Goal: Task Accomplishment & Management: Manage account settings

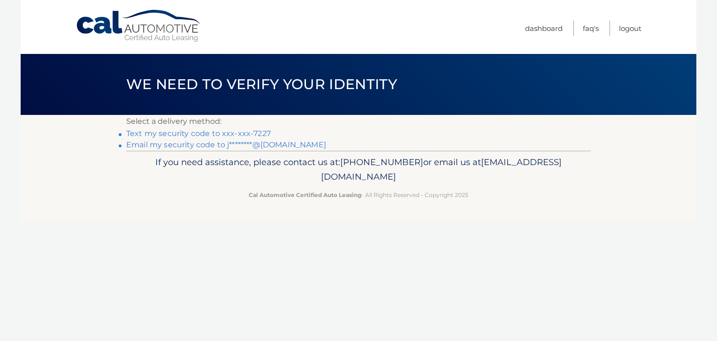
click at [256, 132] on link "Text my security code to xxx-xxx-7227" at bounding box center [198, 133] width 145 height 9
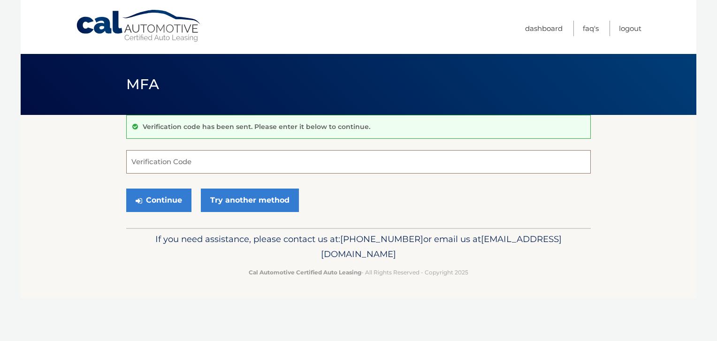
click at [237, 168] on input "Verification Code" at bounding box center [358, 161] width 465 height 23
type input "283965"
click at [162, 202] on button "Continue" at bounding box center [158, 200] width 65 height 23
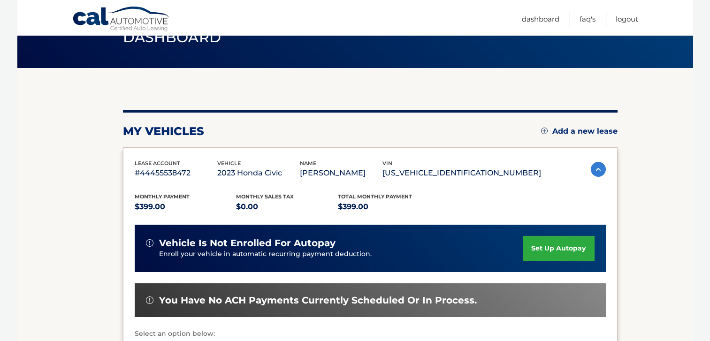
scroll to position [141, 0]
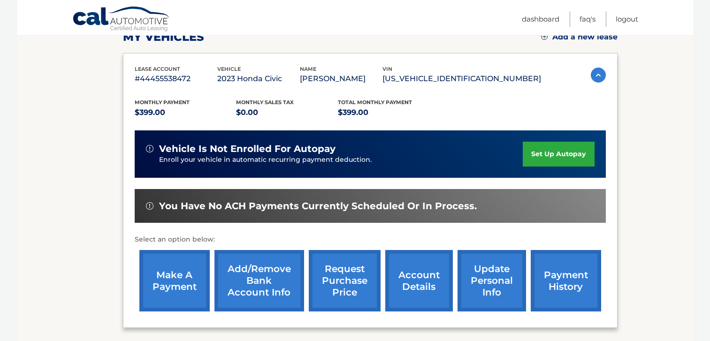
click at [414, 278] on link "account details" at bounding box center [419, 280] width 68 height 61
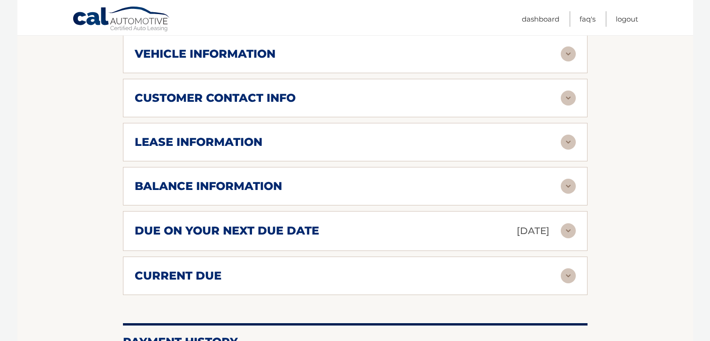
scroll to position [471, 0]
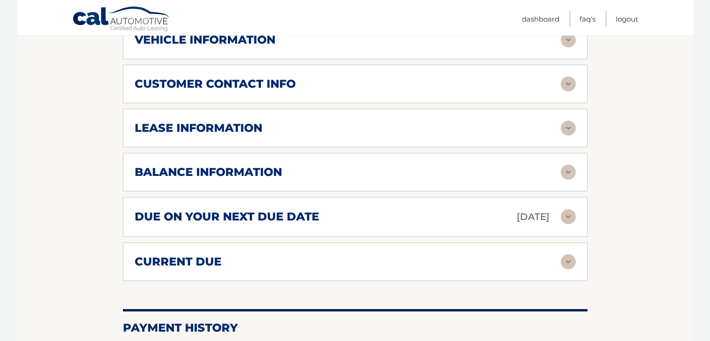
click at [565, 129] on img at bounding box center [568, 128] width 15 height 15
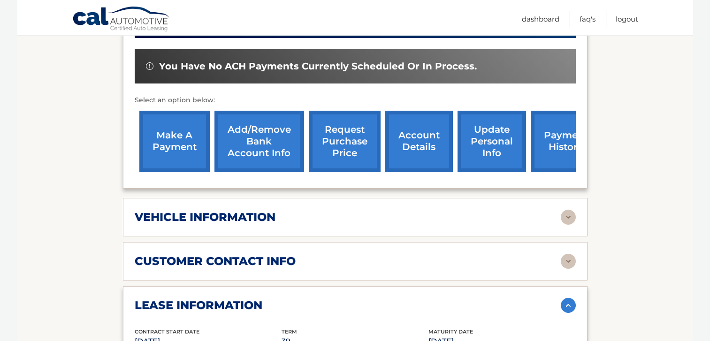
scroll to position [435, 0]
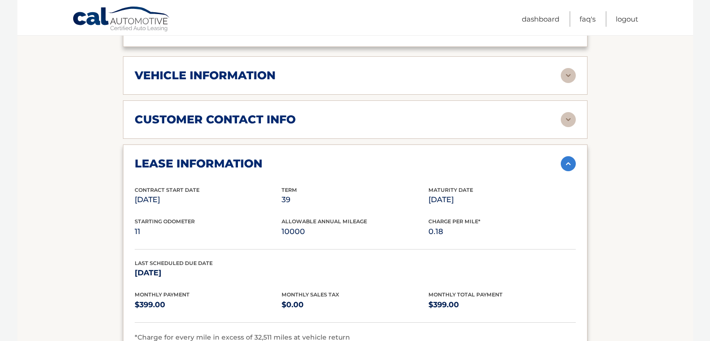
click at [567, 77] on img at bounding box center [568, 75] width 15 height 15
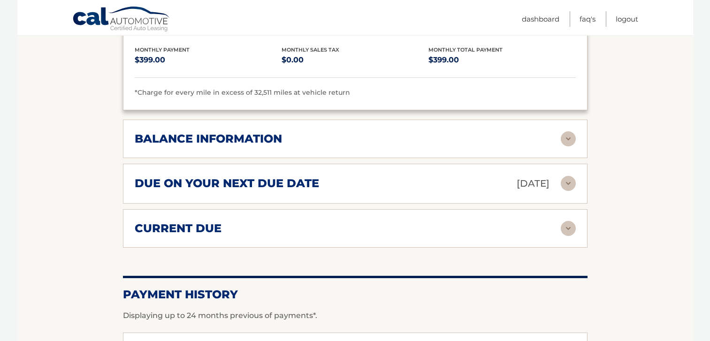
scroll to position [953, 0]
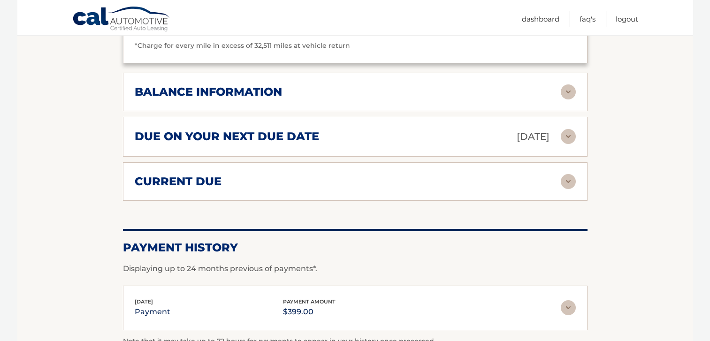
click at [565, 92] on img at bounding box center [568, 91] width 15 height 15
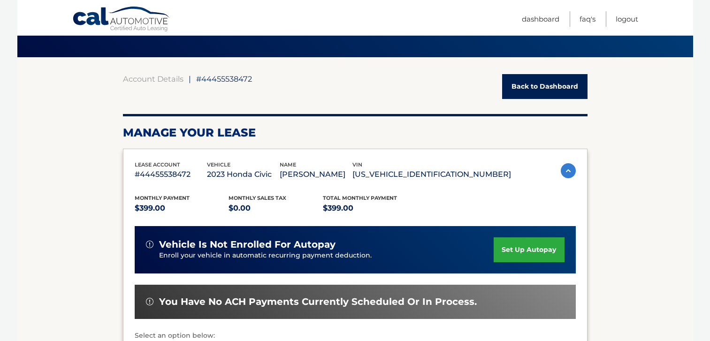
scroll to position [0, 0]
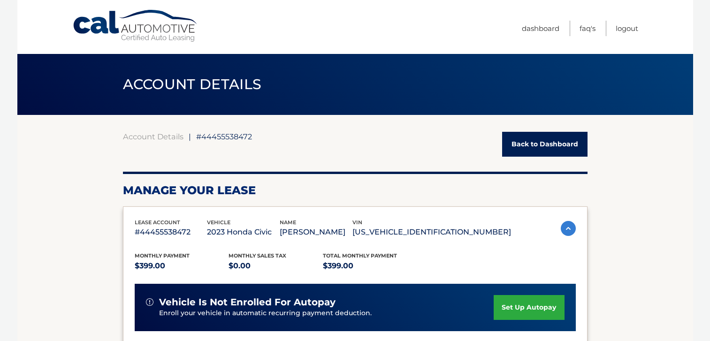
click at [544, 142] on link "Back to Dashboard" at bounding box center [544, 144] width 85 height 25
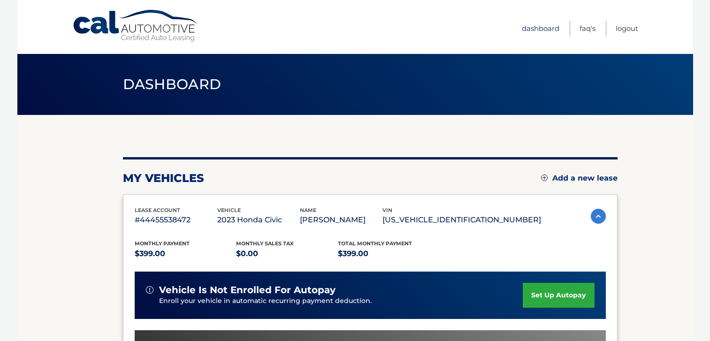
click at [543, 25] on link "Dashboard" at bounding box center [541, 28] width 38 height 15
click at [586, 25] on link "FAQ's" at bounding box center [588, 28] width 16 height 15
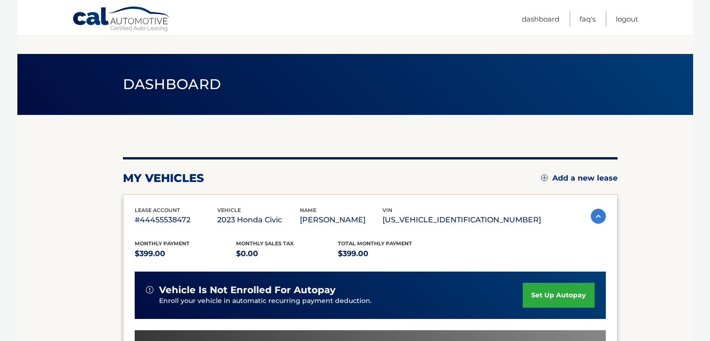
scroll to position [141, 0]
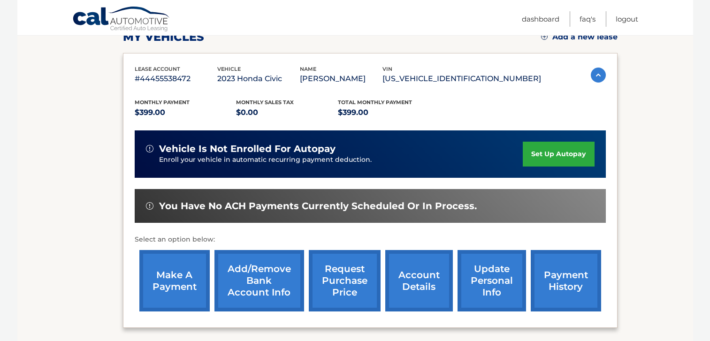
click at [329, 271] on link "request purchase price" at bounding box center [345, 280] width 72 height 61
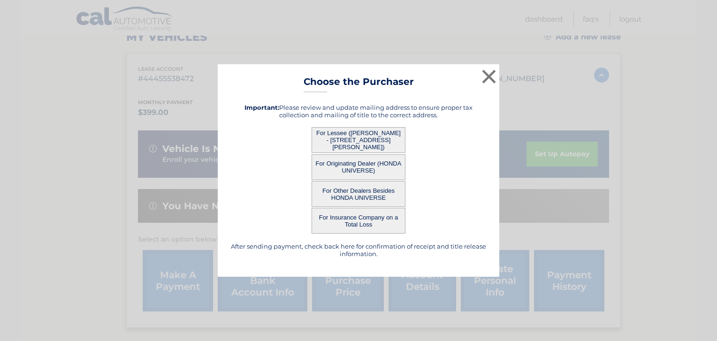
click at [377, 136] on button "For Lessee ([PERSON_NAME] - [STREET_ADDRESS][PERSON_NAME])" at bounding box center [359, 140] width 94 height 26
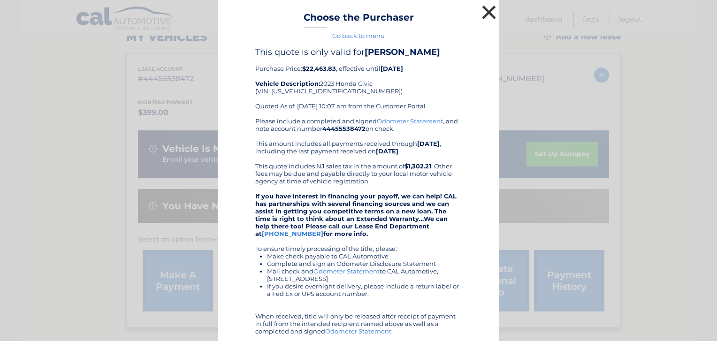
click at [480, 14] on button "×" at bounding box center [489, 12] width 19 height 19
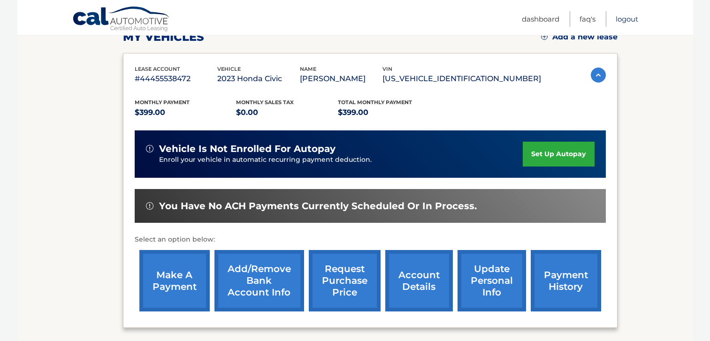
click at [627, 16] on link "Logout" at bounding box center [627, 18] width 23 height 15
